Goal: Task Accomplishment & Management: Manage account settings

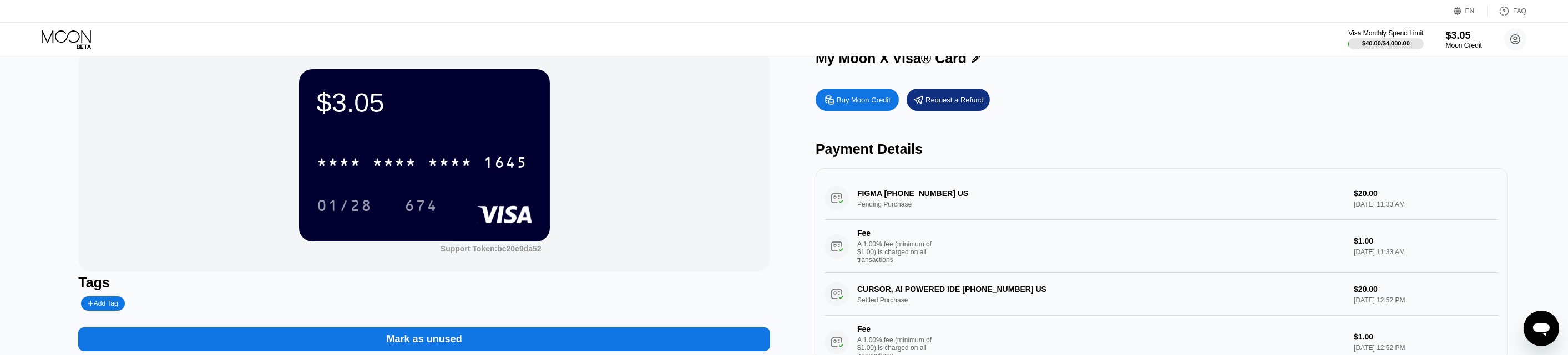
scroll to position [69, 0]
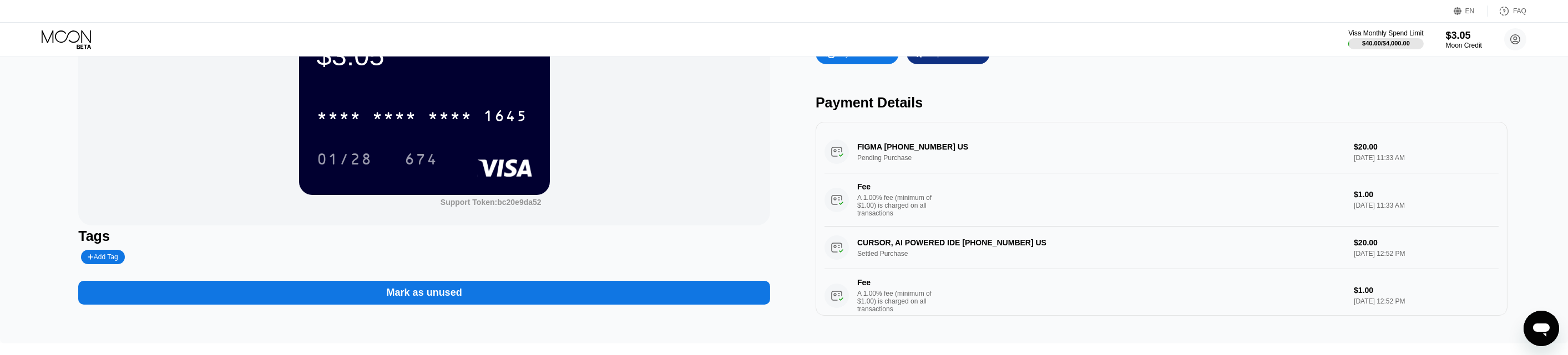
click at [377, 298] on div "Mark as unused" at bounding box center [424, 293] width 692 height 24
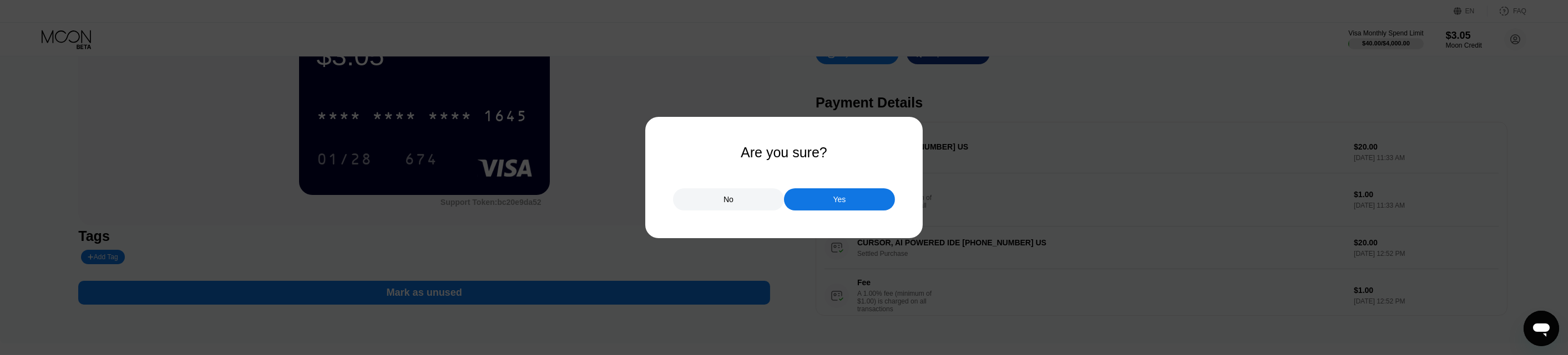
click at [849, 204] on div "Yes" at bounding box center [840, 200] width 111 height 22
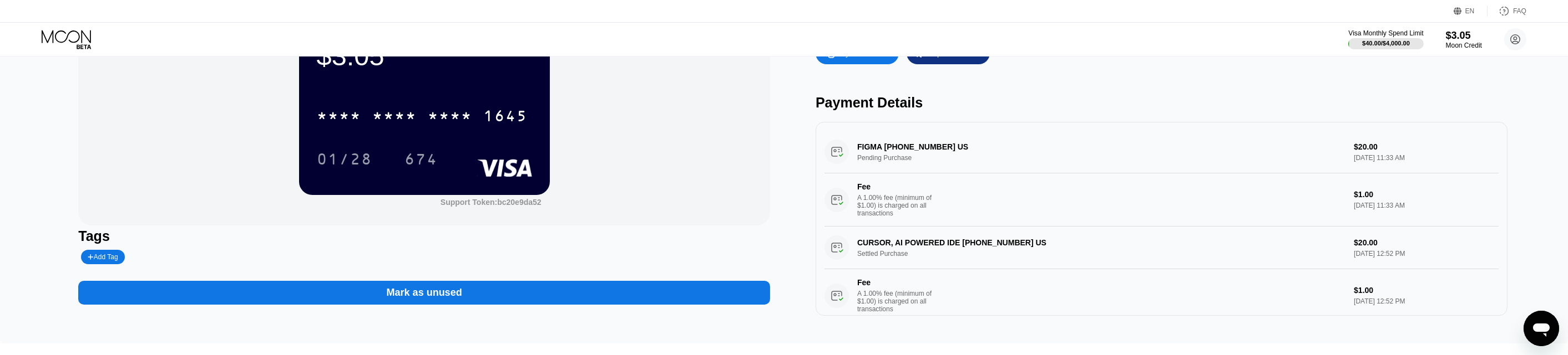
scroll to position [0, 0]
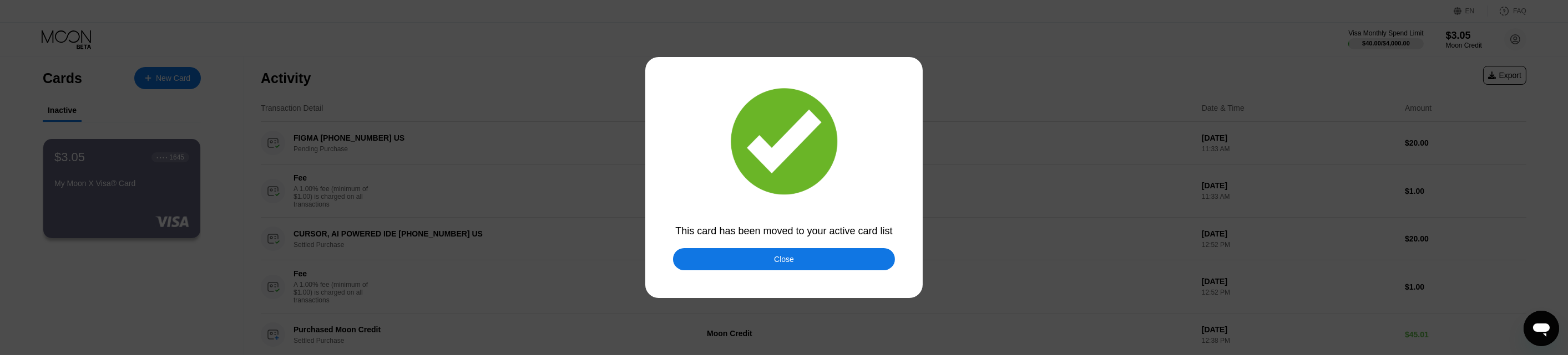
click at [865, 253] on div "Close" at bounding box center [784, 260] width 222 height 22
